Goal: Check status: Check status

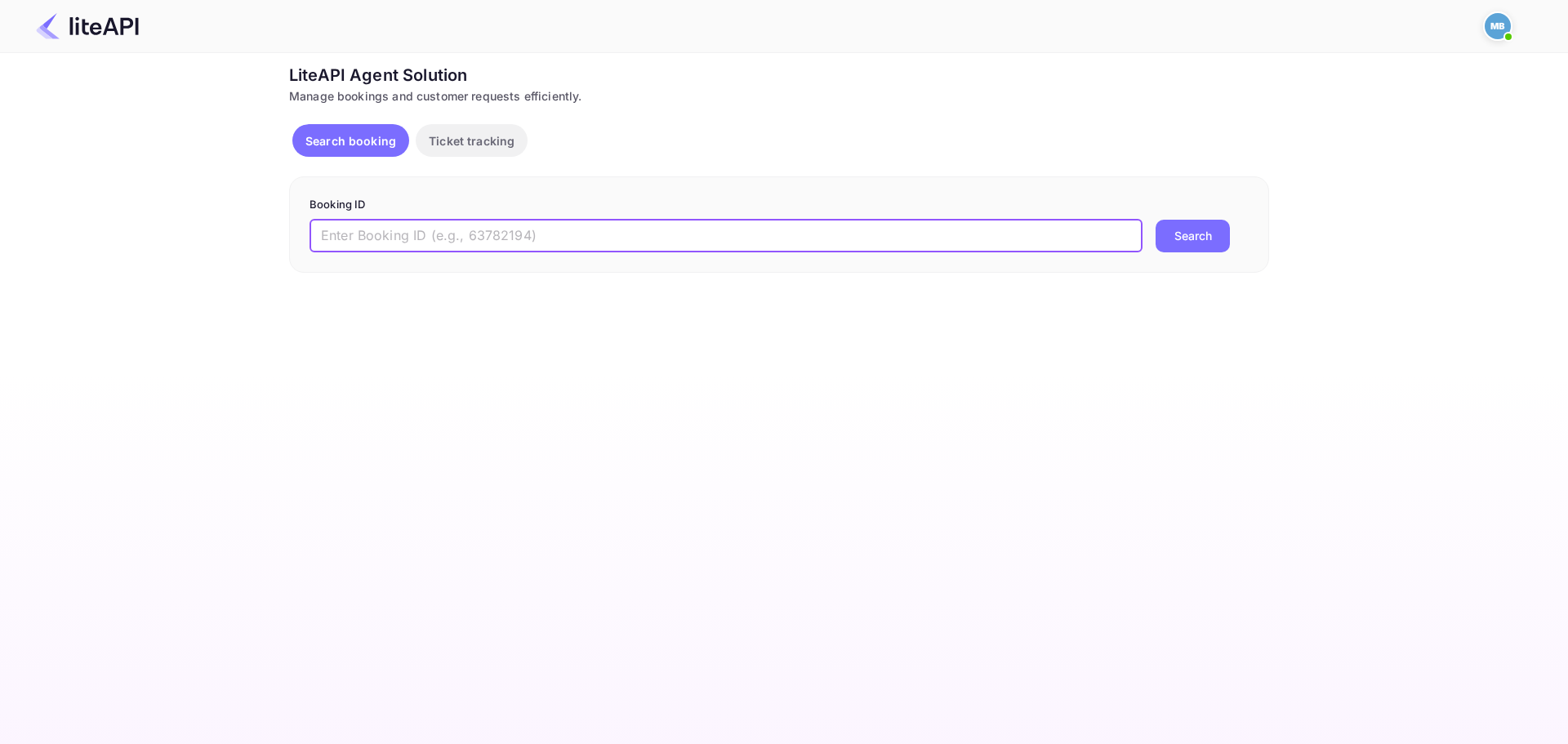
click at [572, 224] on input "text" at bounding box center [725, 235] width 833 height 32
paste input "8703034"
type input "8703034"
click at [1156, 219] on button "Search" at bounding box center [1193, 235] width 75 height 32
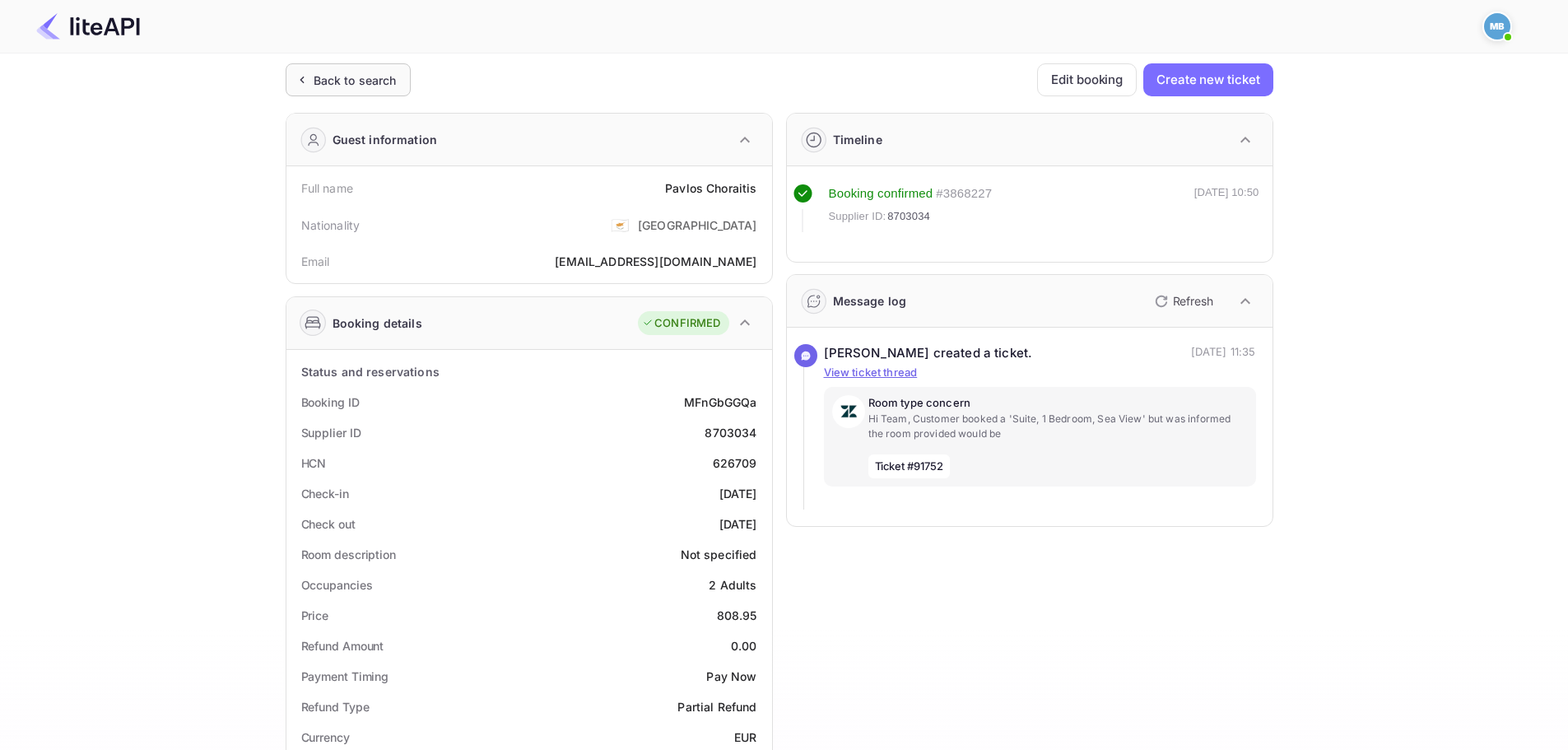
click at [344, 79] on div "Back to search" at bounding box center [355, 79] width 83 height 17
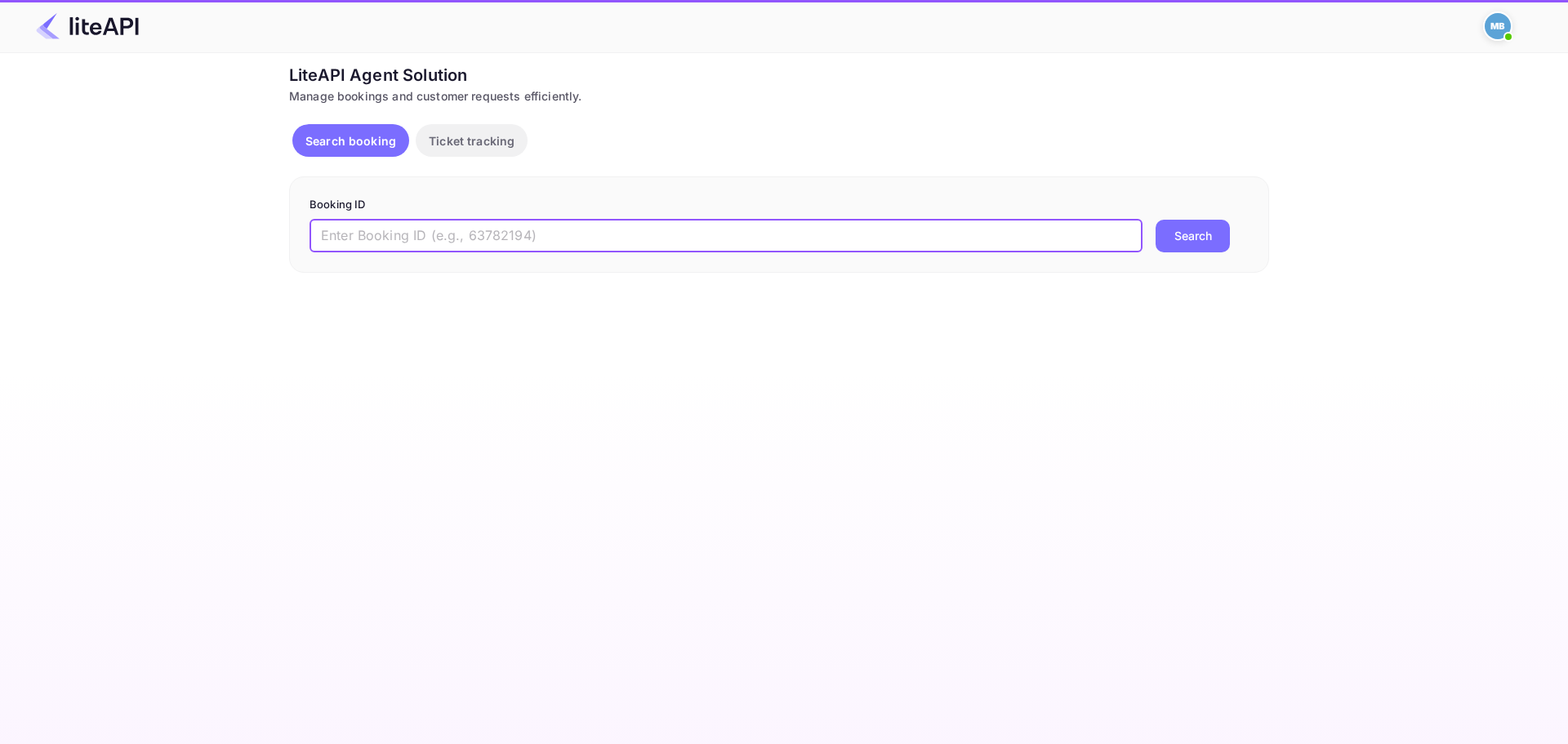
click at [539, 232] on input "text" at bounding box center [725, 235] width 833 height 32
paste input "Vy32rCEn4"
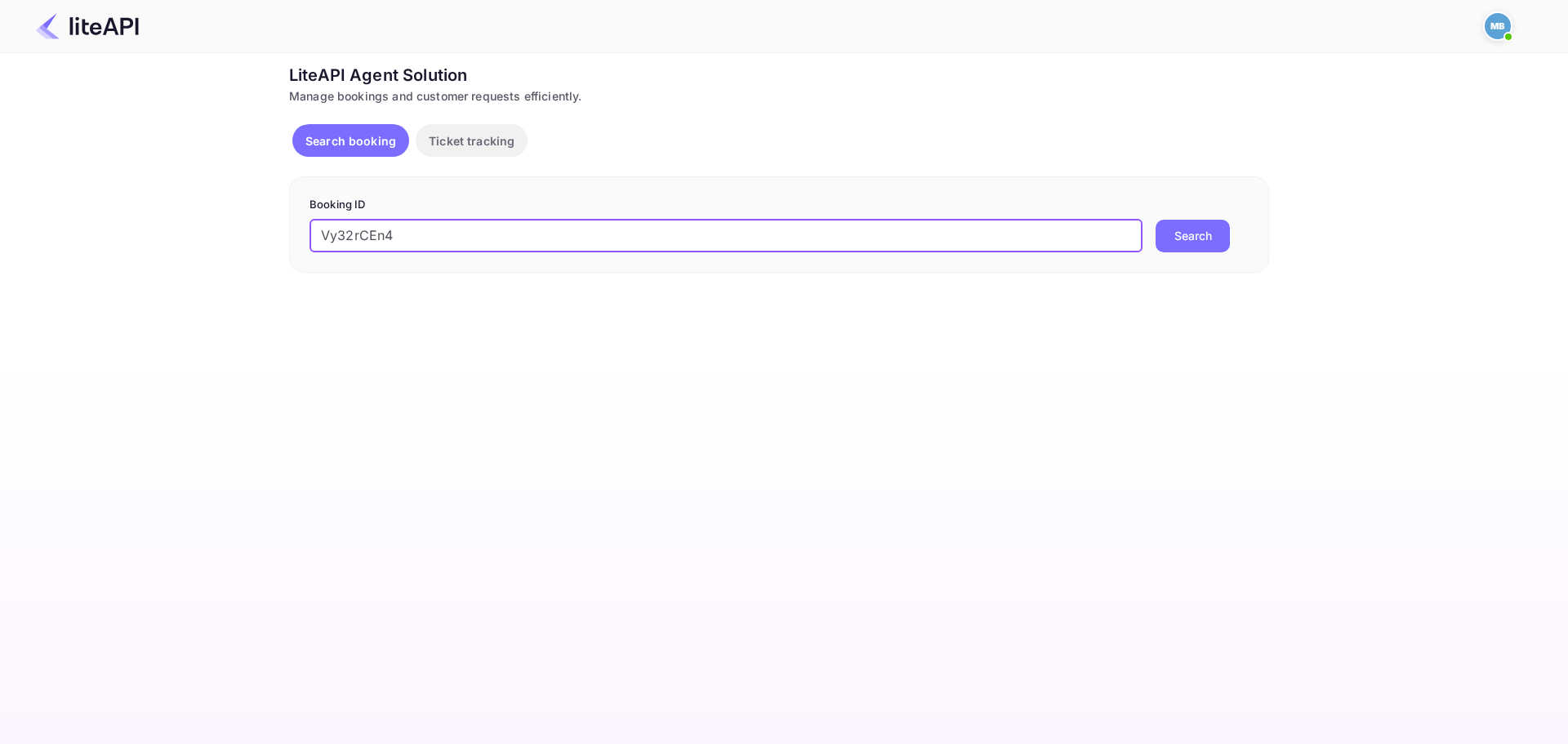
type input "Vy32rCEn4"
click at [1156, 219] on button "Search" at bounding box center [1193, 235] width 75 height 32
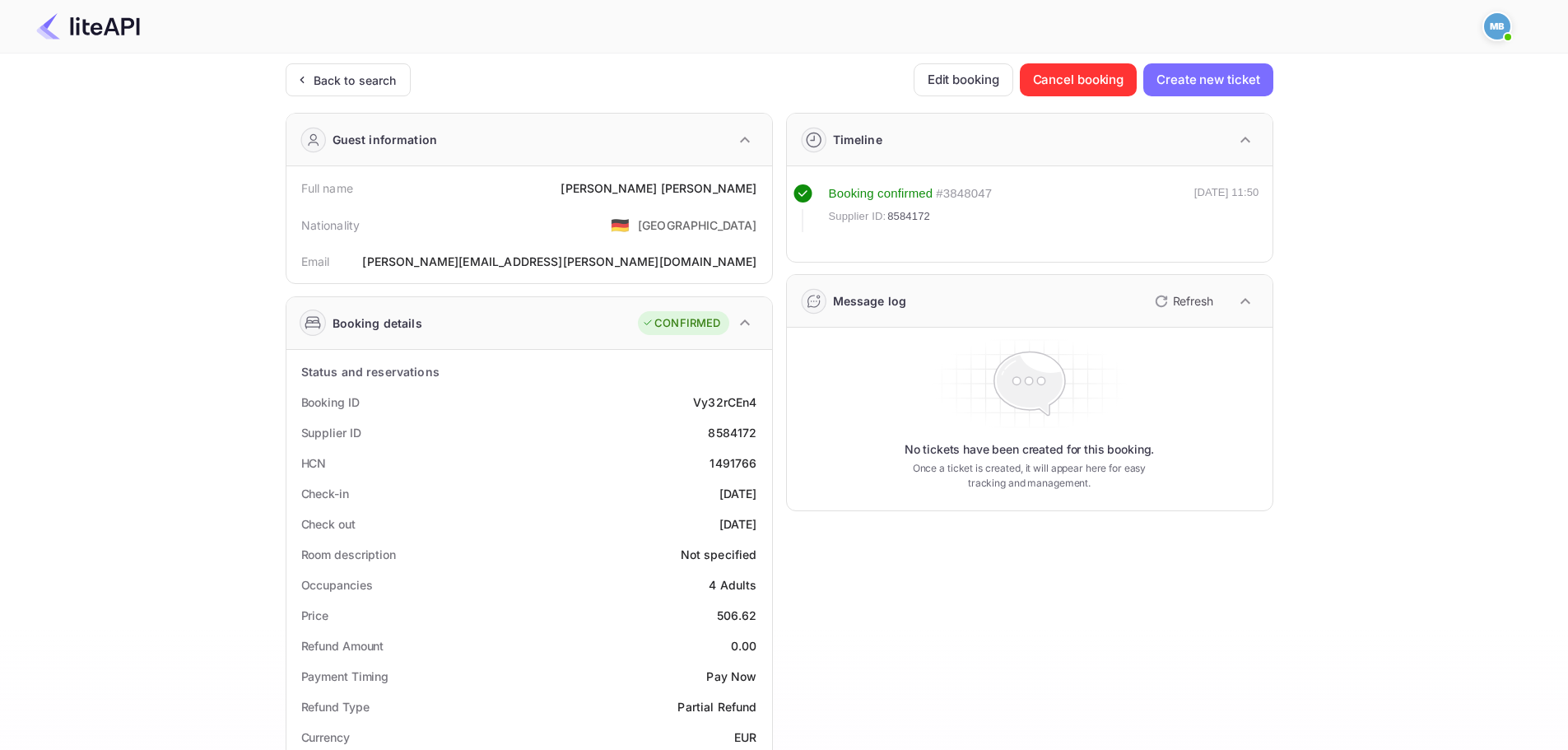
click at [723, 430] on div "8584172" at bounding box center [732, 432] width 49 height 17
copy div "8584172"
drag, startPoint x: 394, startPoint y: 282, endPoint x: 392, endPoint y: 249, distance: 33.1
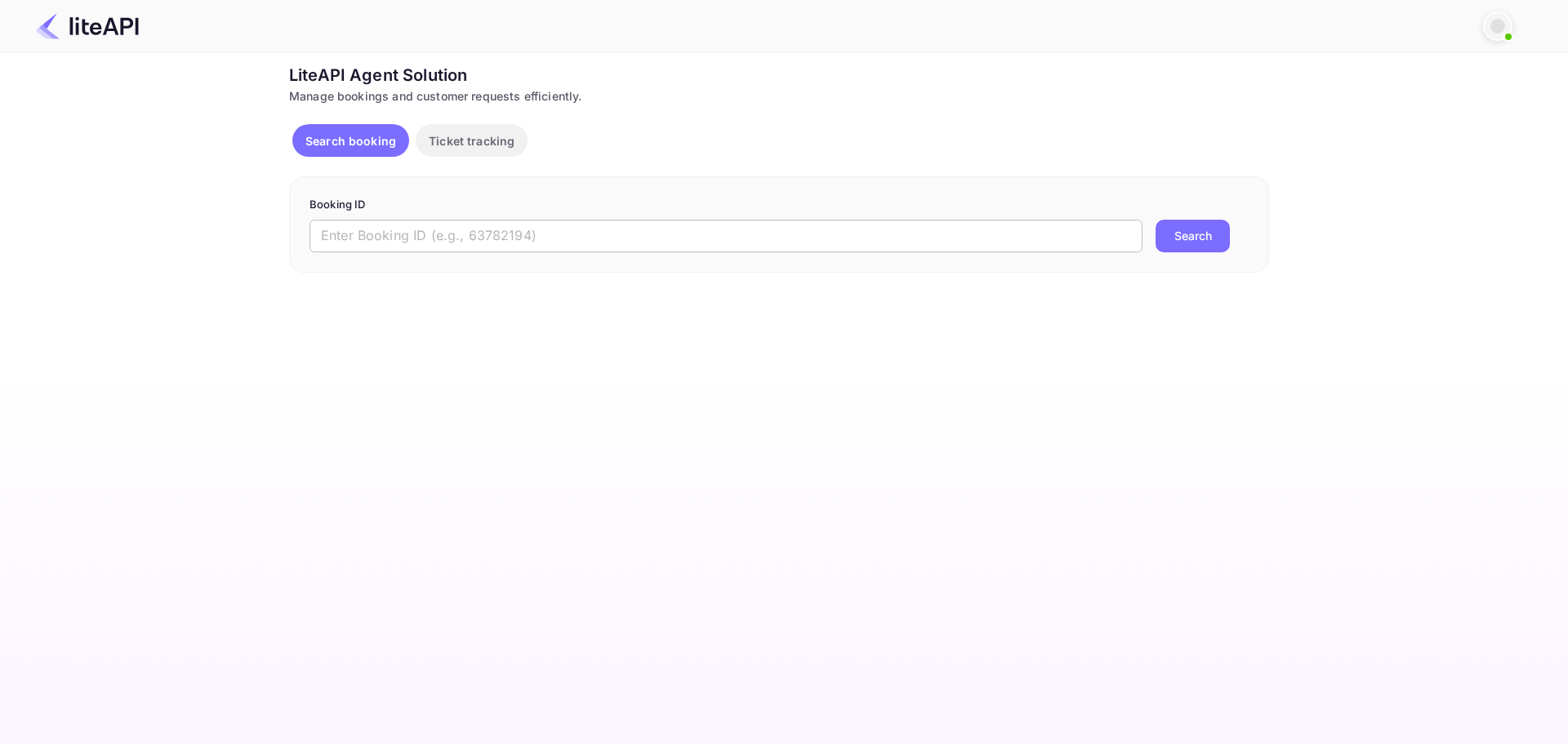
click at [492, 232] on input "text" at bounding box center [725, 235] width 833 height 32
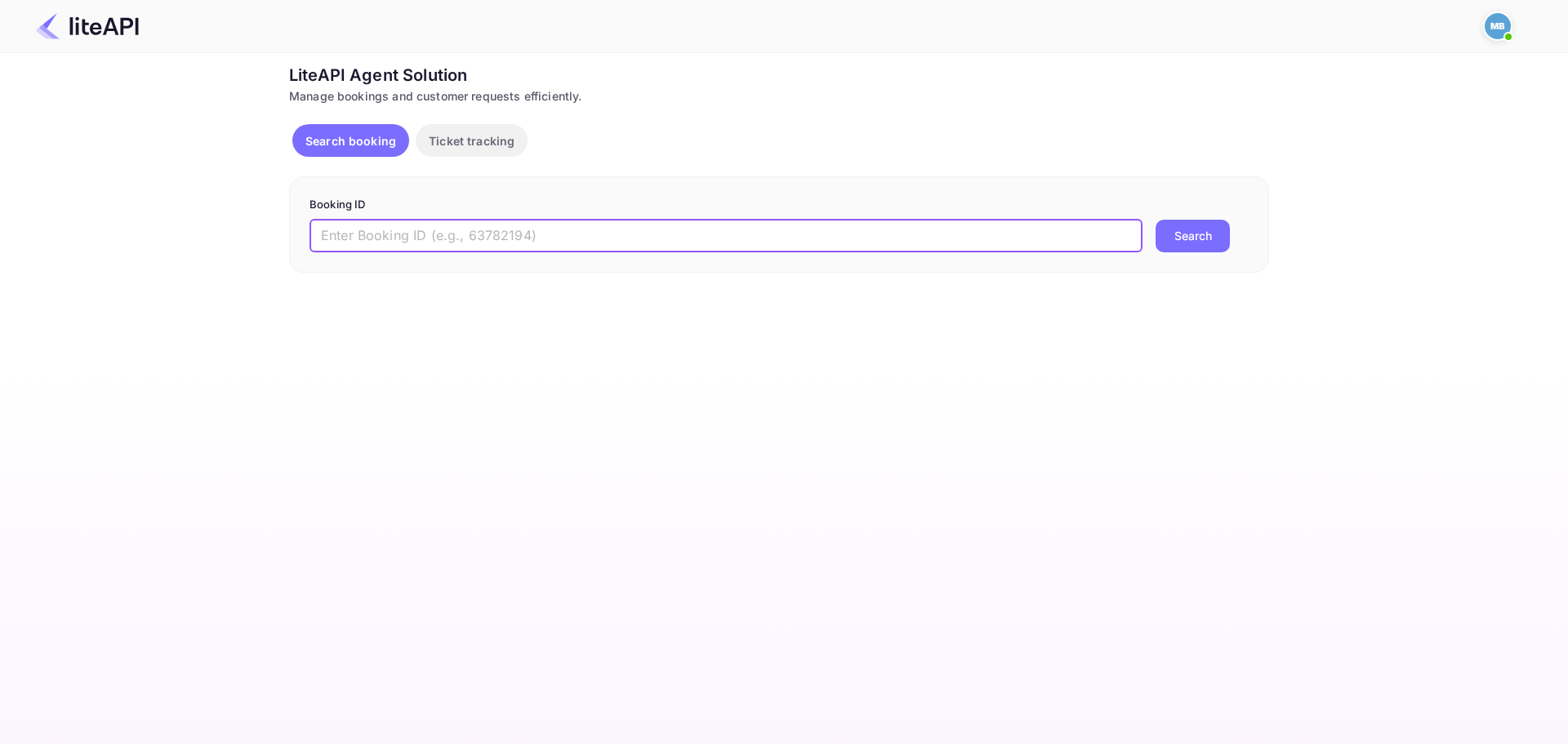
paste input "0nBj22uwf"
type input "0nBj22uwf"
click at [1156, 219] on button "Search" at bounding box center [1193, 235] width 75 height 32
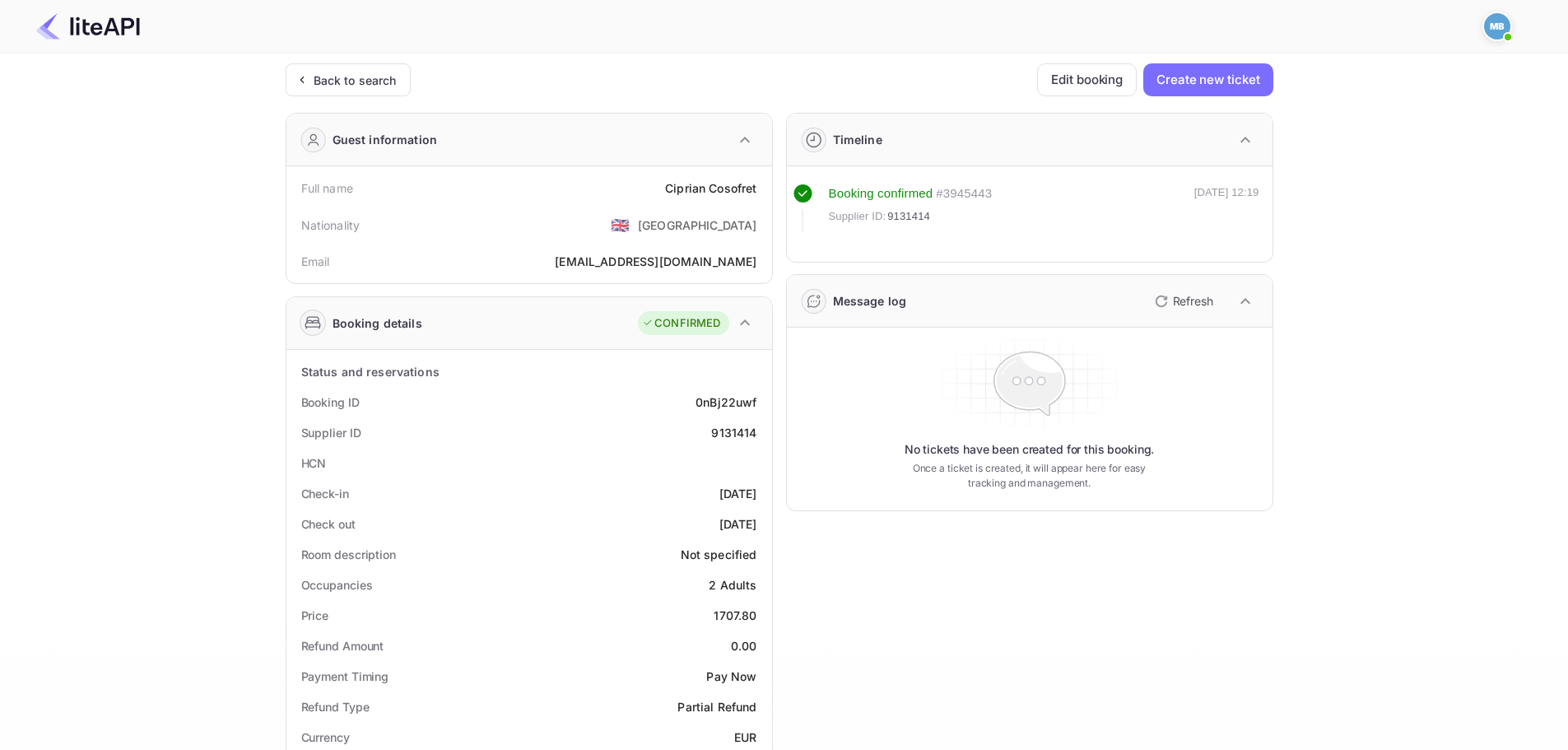
click at [724, 433] on div "9131414" at bounding box center [734, 432] width 46 height 17
copy div "9131414"
